Goal: Find contact information: Find contact information

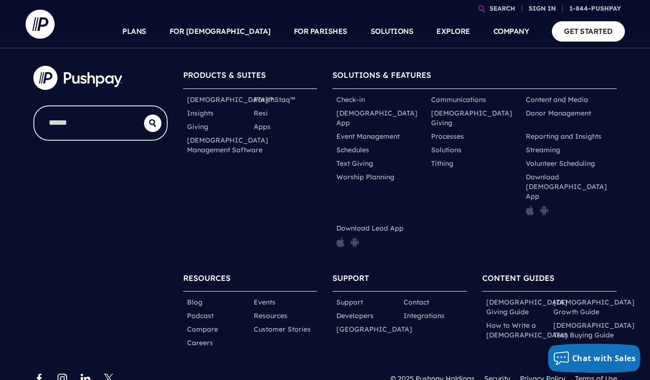
scroll to position [505, 0]
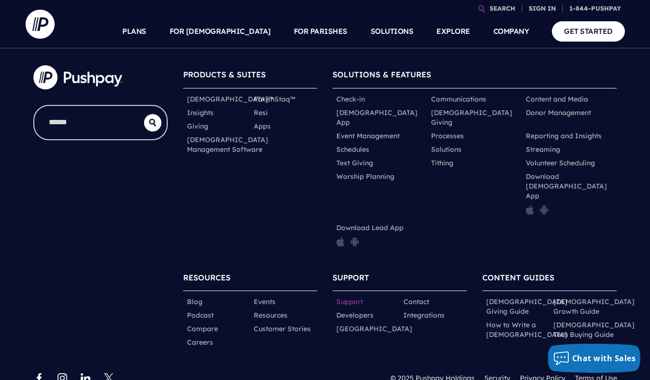
click at [346, 297] on link "Support" at bounding box center [350, 302] width 27 height 10
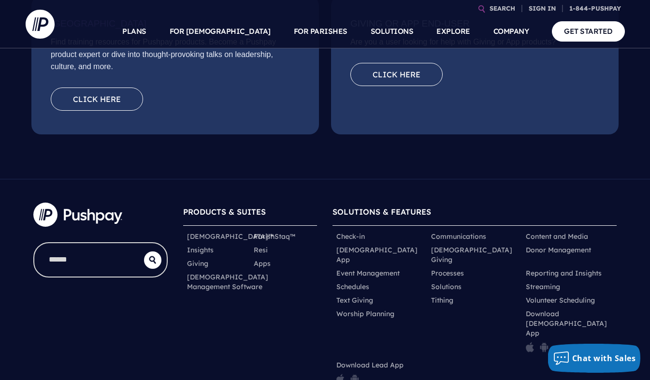
scroll to position [370, 0]
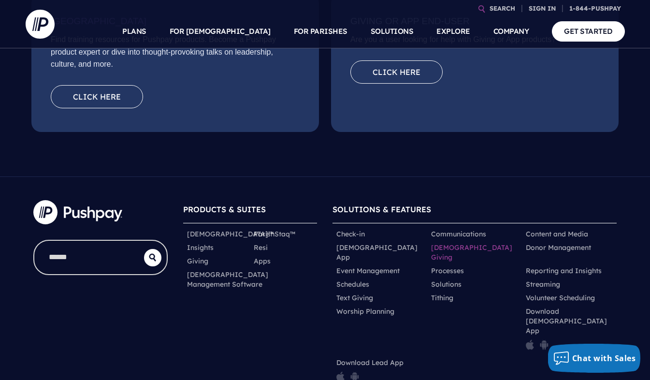
click at [463, 248] on link "[DEMOGRAPHIC_DATA] Giving" at bounding box center [474, 252] width 87 height 19
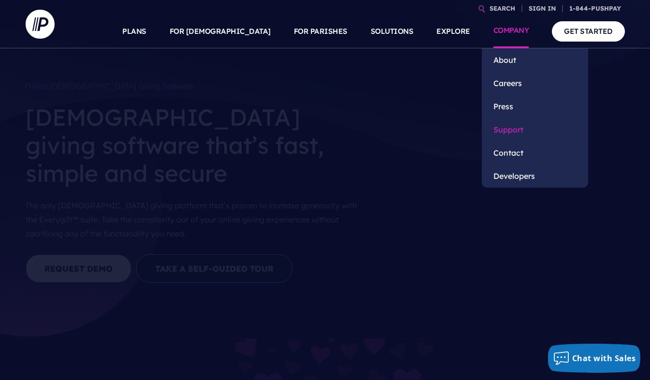
click at [512, 127] on link "Support" at bounding box center [535, 129] width 106 height 23
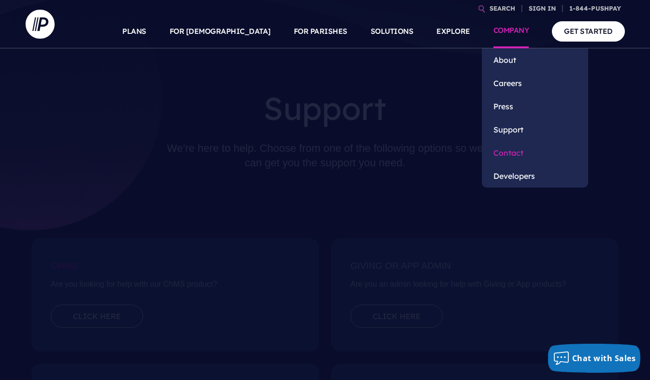
click at [504, 149] on link "Contact" at bounding box center [535, 152] width 106 height 23
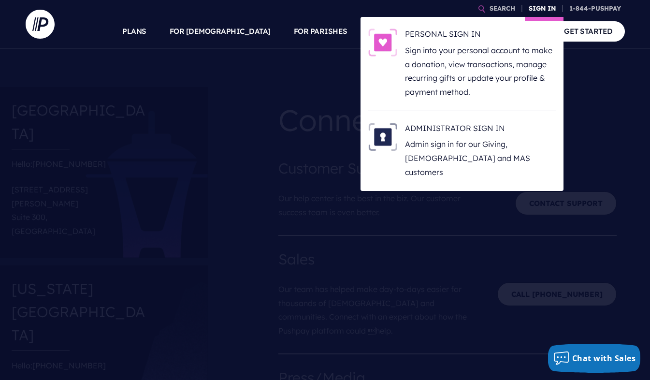
click at [540, 7] on link "SIGN IN" at bounding box center [542, 8] width 35 height 17
click at [459, 133] on h6 "ADMINISTRATOR SIGN IN" at bounding box center [480, 130] width 151 height 15
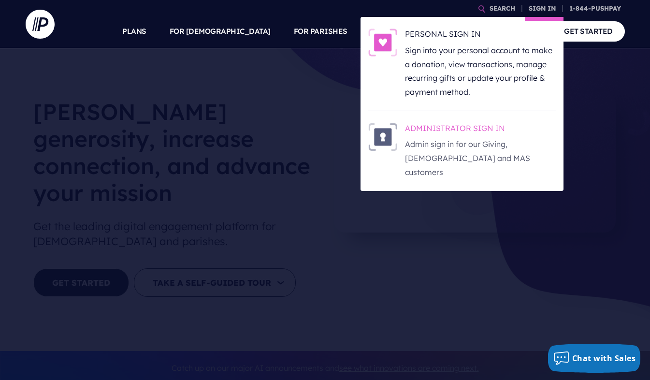
click at [450, 125] on h6 "ADMINISTRATOR SIGN IN" at bounding box center [480, 130] width 151 height 15
